Goal: Navigation & Orientation: Find specific page/section

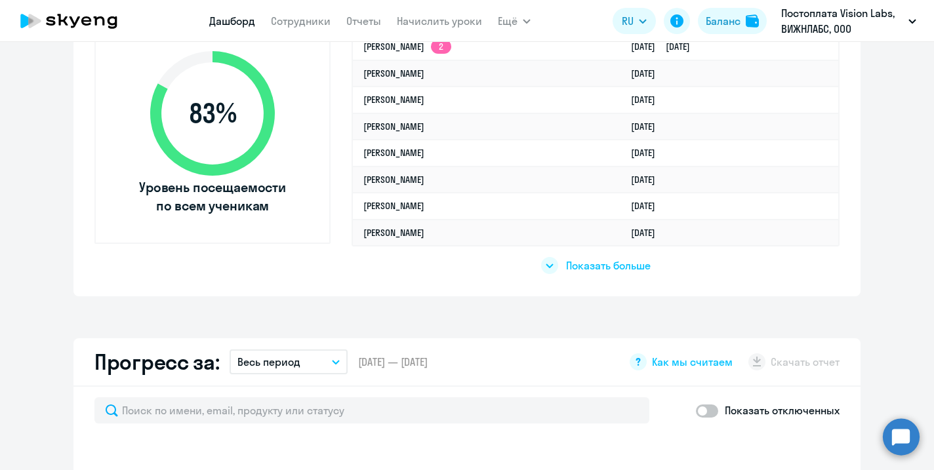
scroll to position [493, 0]
select select "30"
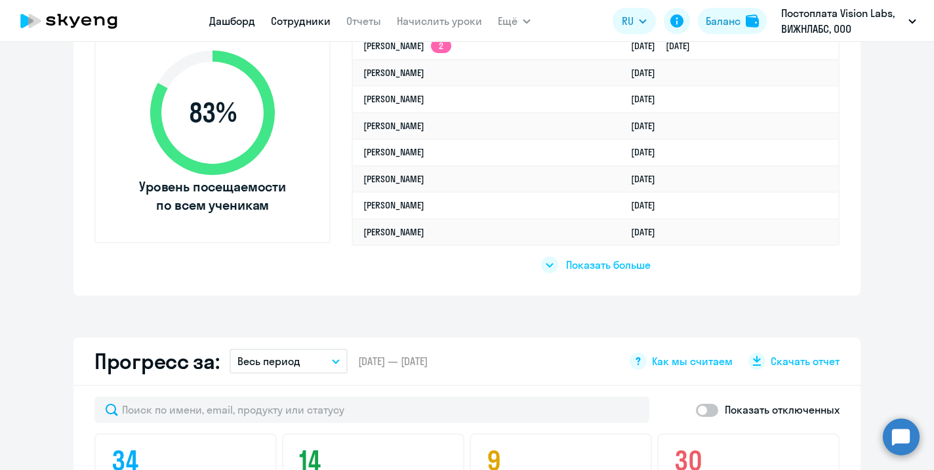
click at [298, 17] on link "Сотрудники" at bounding box center [301, 20] width 60 height 13
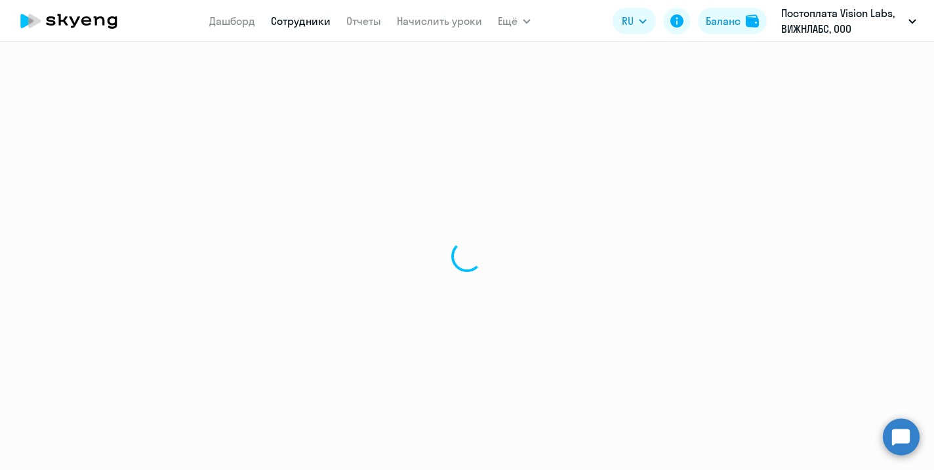
select select "30"
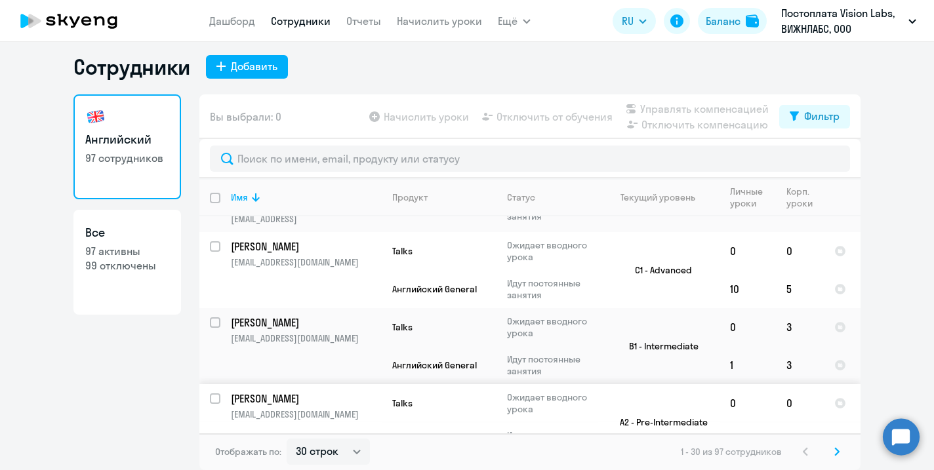
scroll to position [1518, 0]
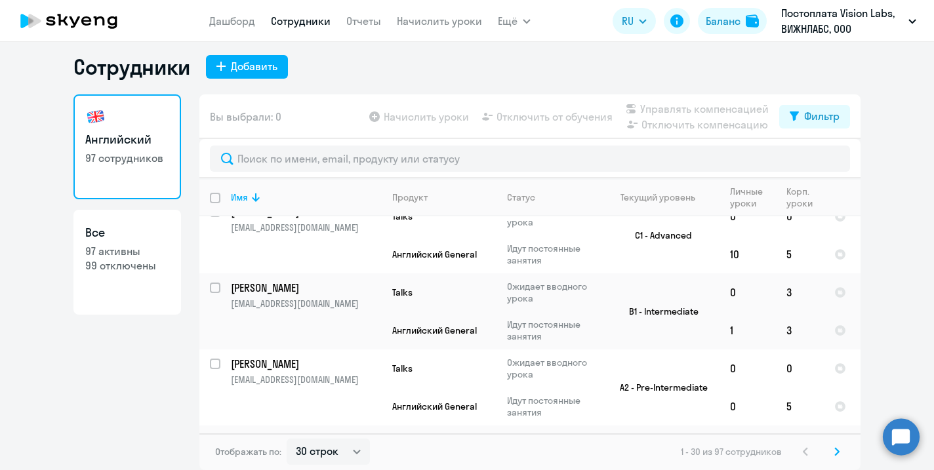
click at [838, 456] on icon at bounding box center [837, 452] width 5 height 9
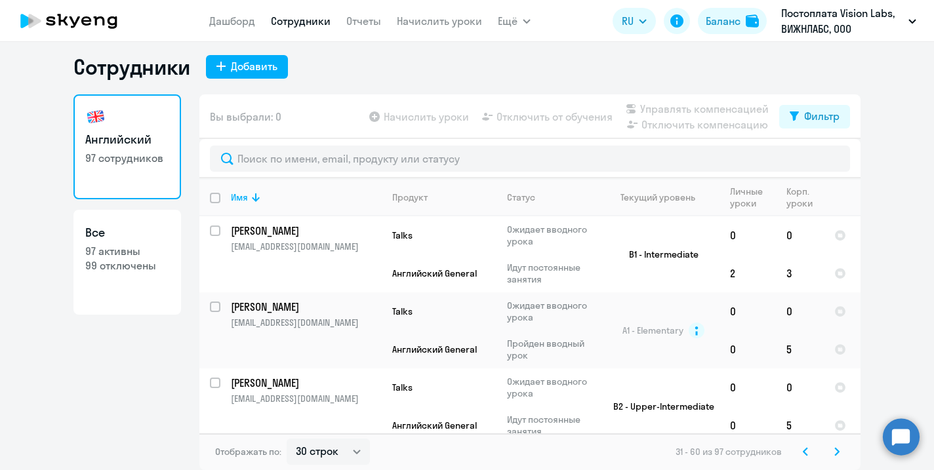
click at [838, 456] on icon at bounding box center [837, 452] width 5 height 9
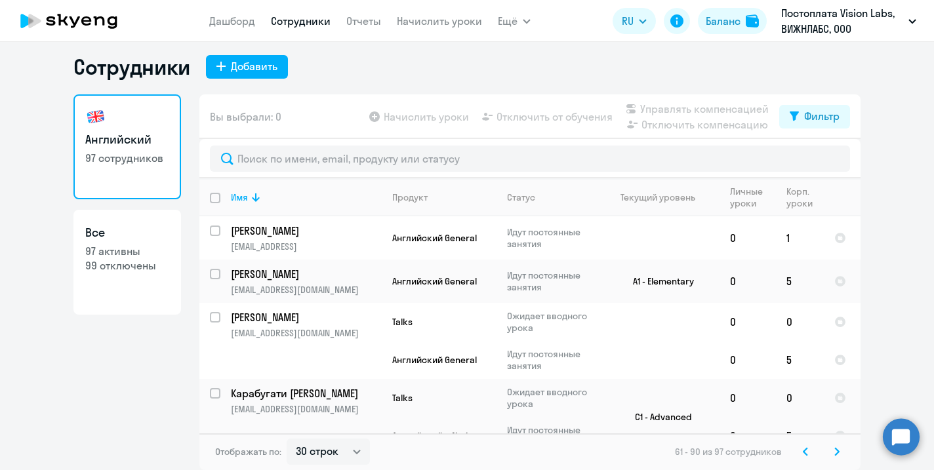
click at [805, 451] on icon at bounding box center [805, 452] width 5 height 9
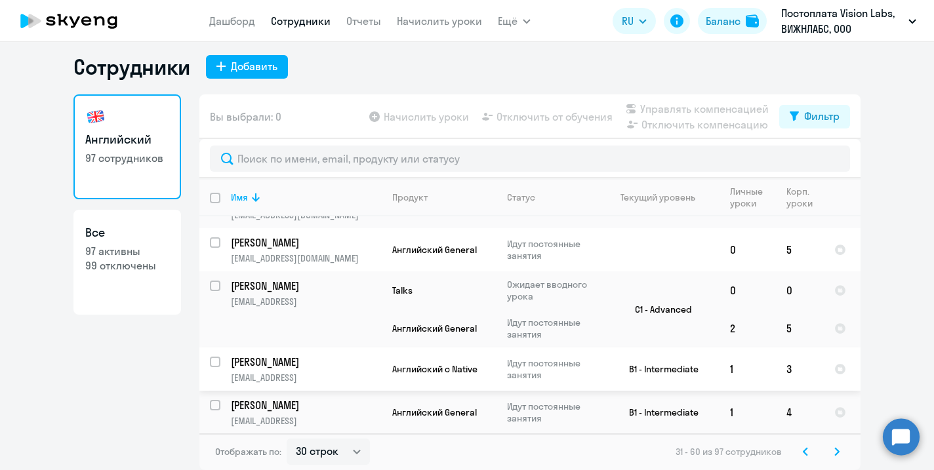
scroll to position [1566, 0]
click at [839, 452] on icon at bounding box center [837, 451] width 4 height 7
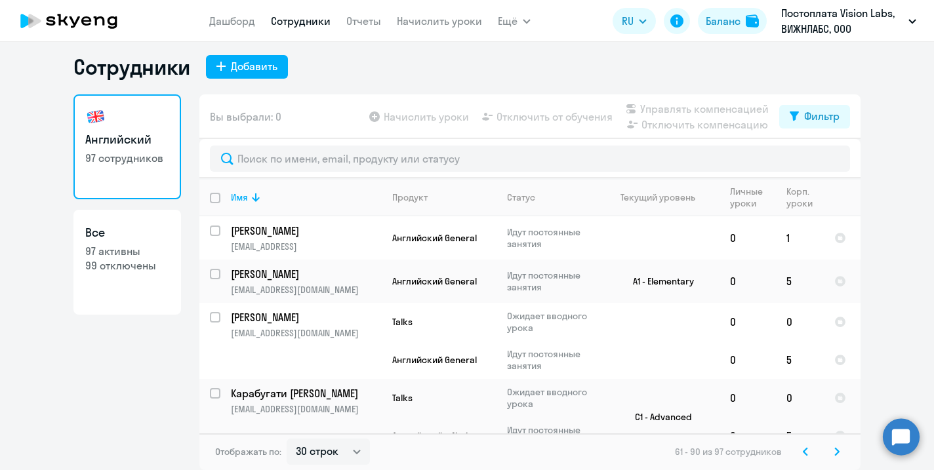
click at [839, 452] on icon at bounding box center [837, 451] width 4 height 7
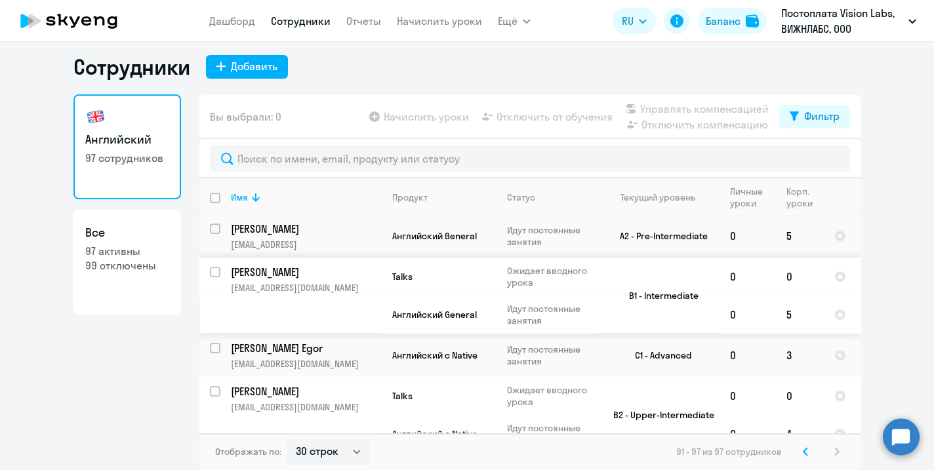
scroll to position [211, 0]
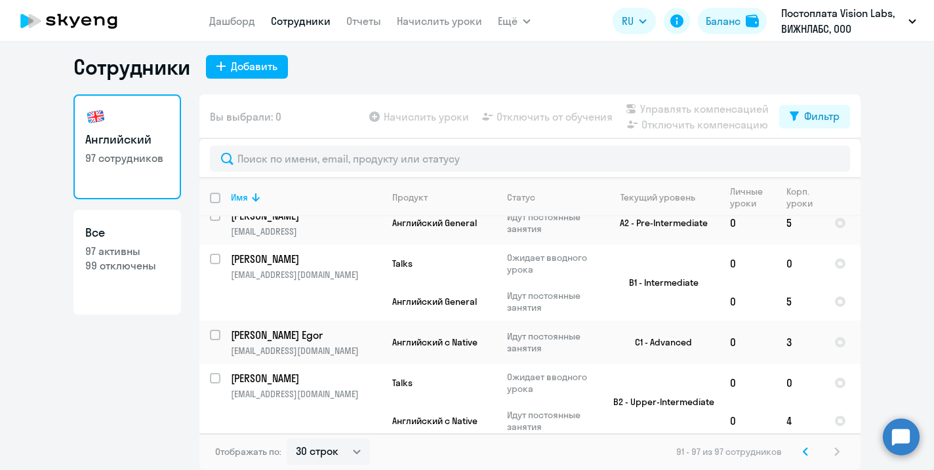
click at [804, 451] on icon at bounding box center [806, 451] width 4 height 7
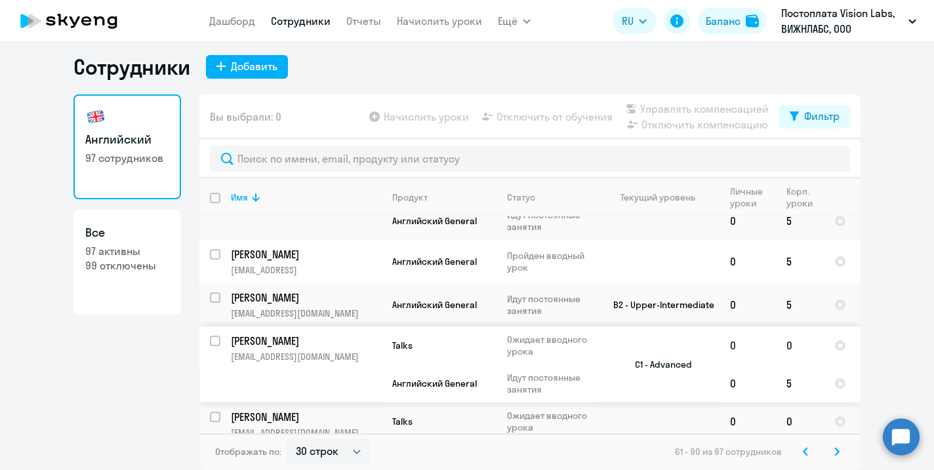
scroll to position [1459, 0]
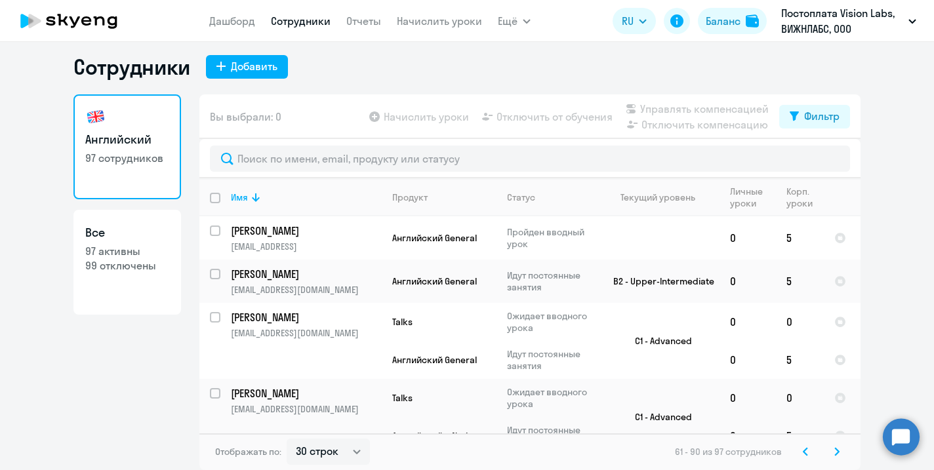
click at [801, 453] on svg-icon at bounding box center [806, 452] width 16 height 16
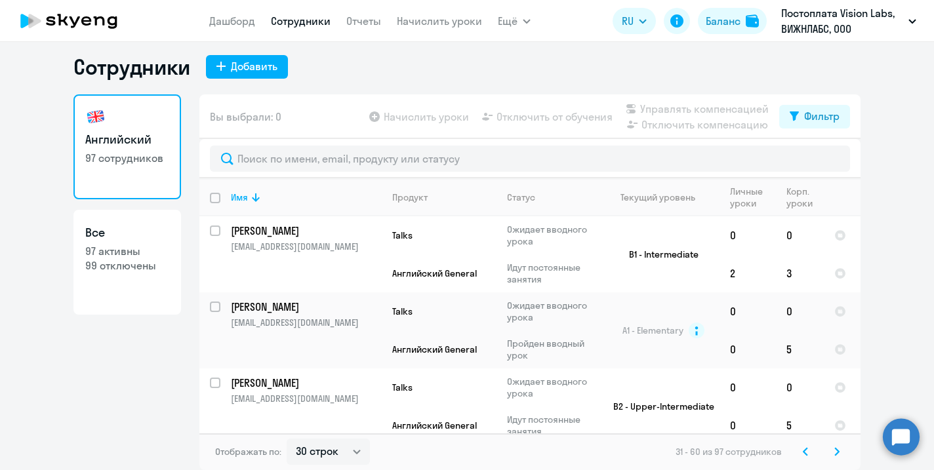
click at [801, 453] on svg-icon at bounding box center [806, 452] width 16 height 16
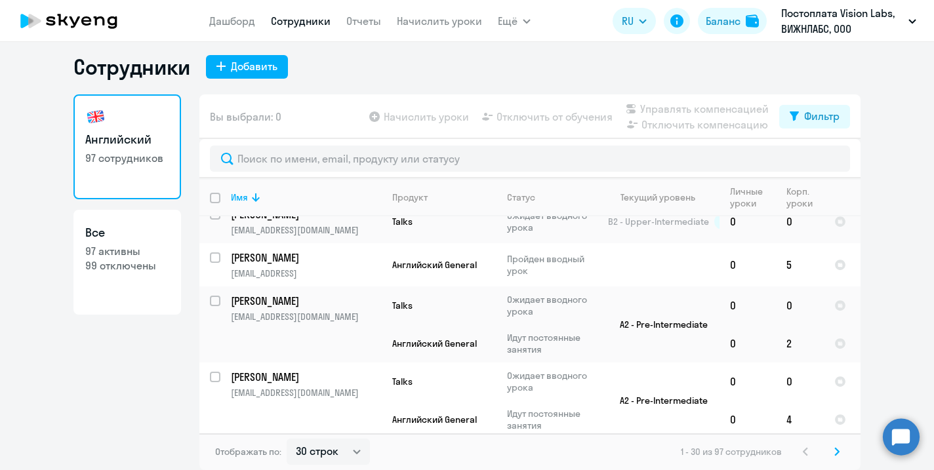
scroll to position [631, 0]
